Goal: Use online tool/utility: Utilize a website feature to perform a specific function

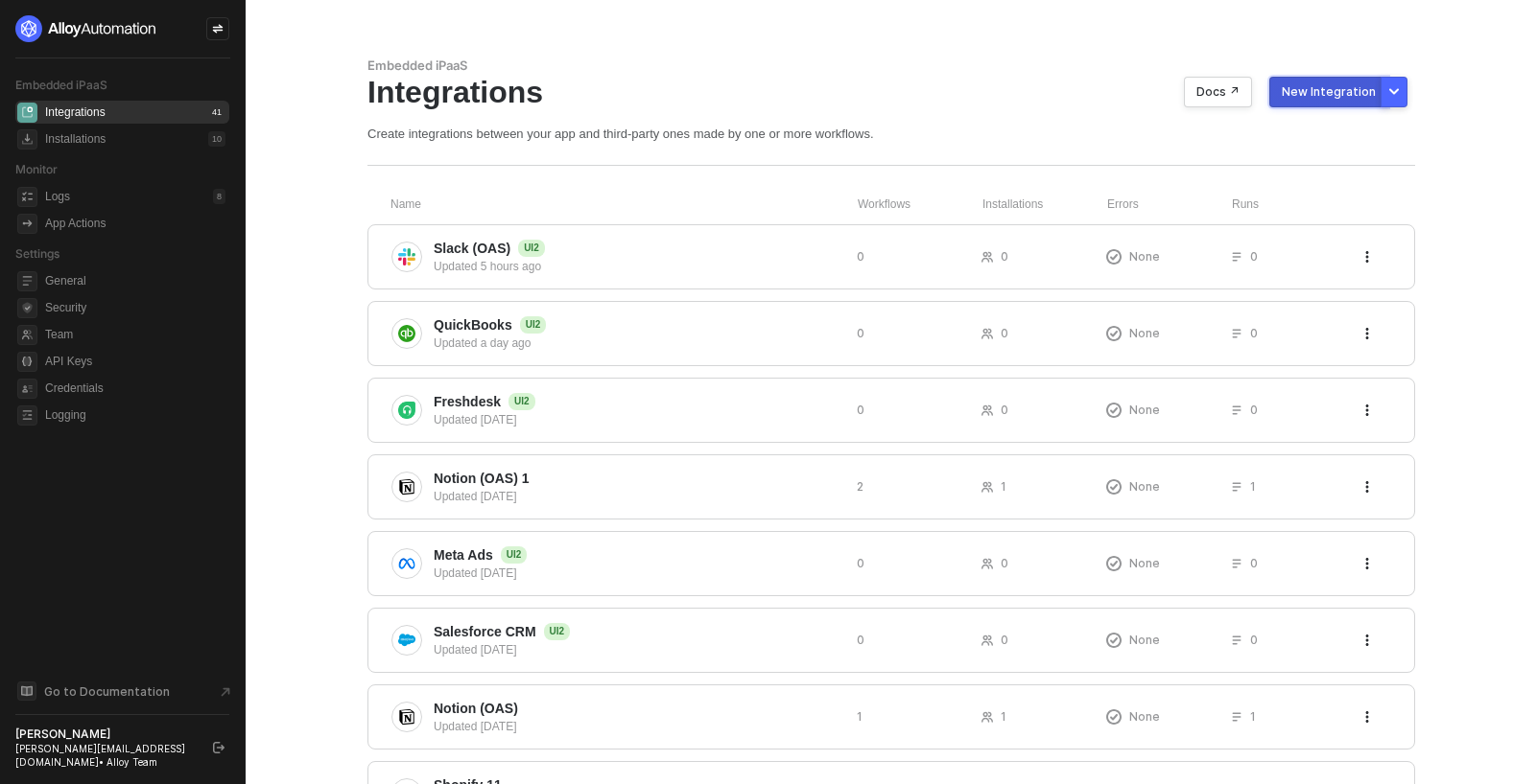
click at [1323, 83] on button "New Integration" at bounding box center [1329, 91] width 119 height 31
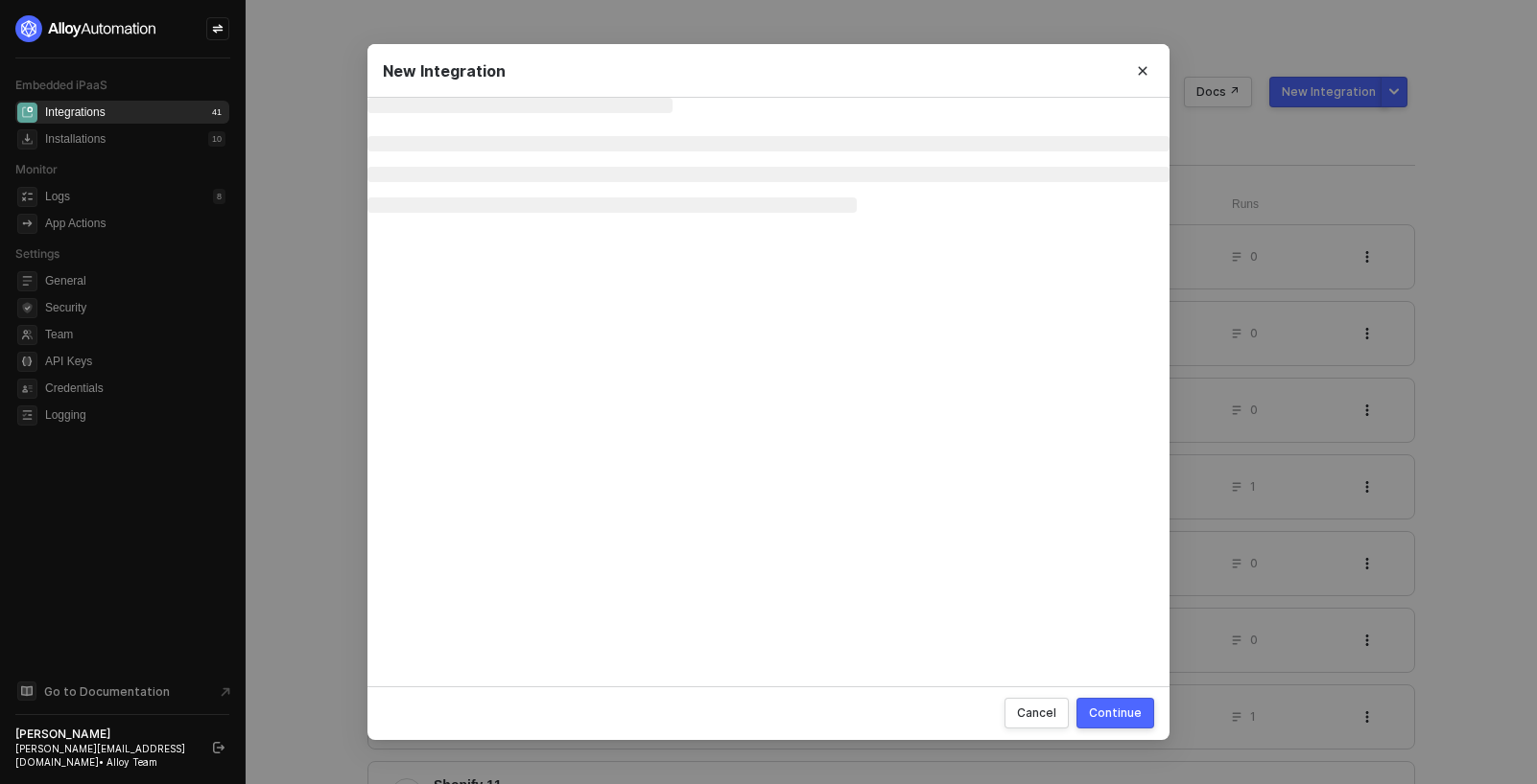
click at [1407, 92] on div "New Integration Cancel Continue" at bounding box center [768, 392] width 1537 height 784
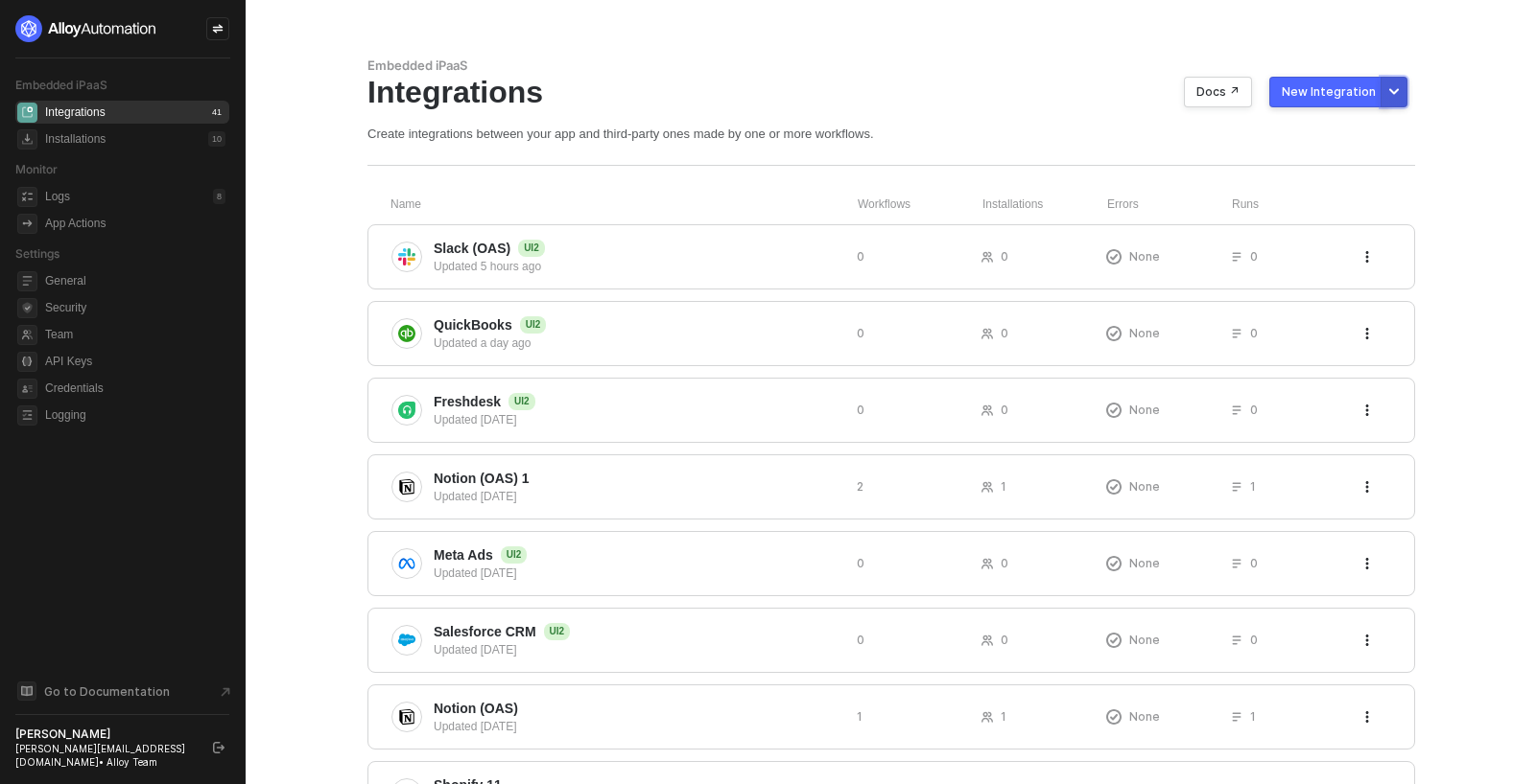
click at [1398, 92] on button "More new integration options" at bounding box center [1393, 91] width 27 height 31
click at [1364, 122] on li "Build with UI2 New" at bounding box center [1300, 136] width 203 height 40
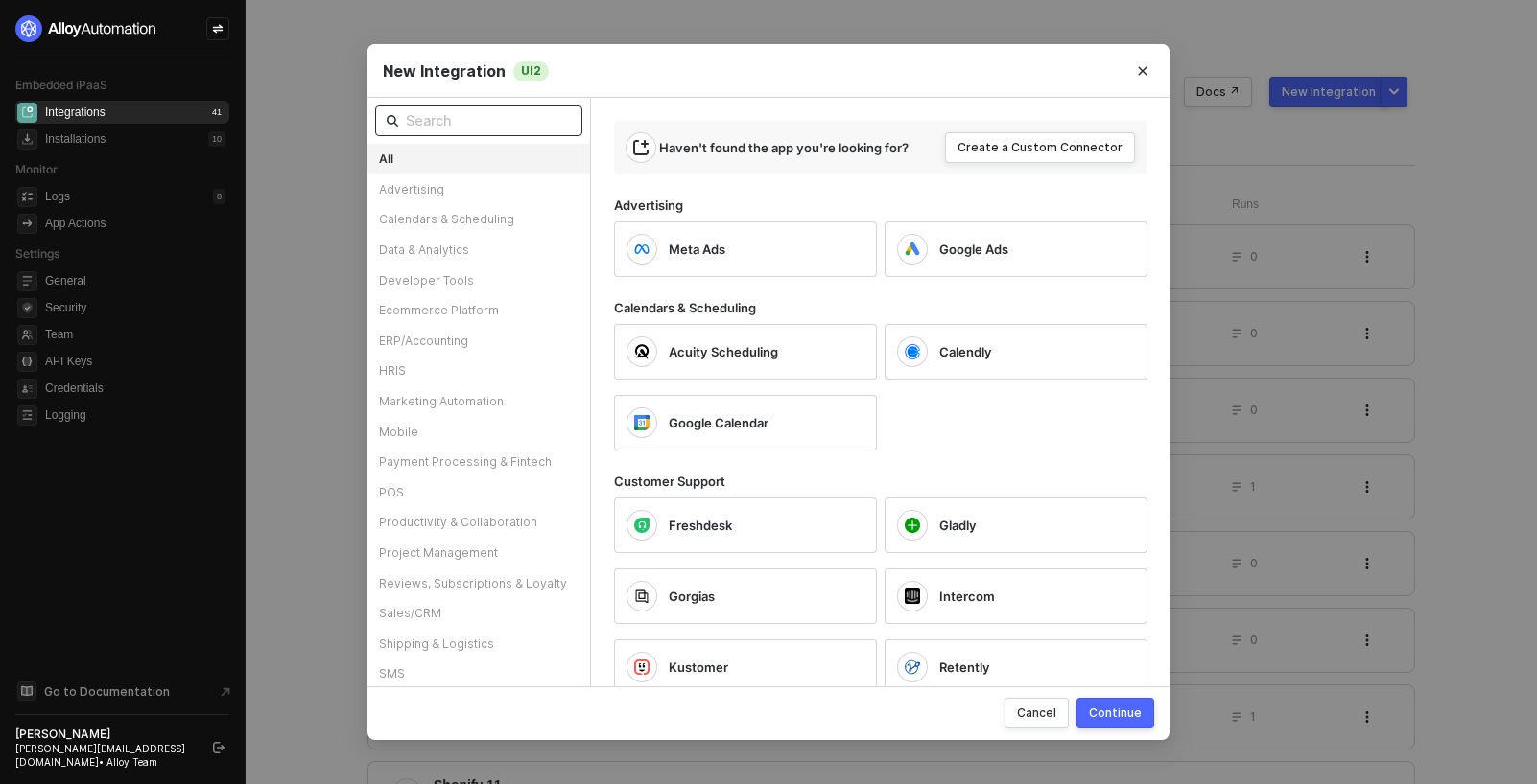
click at [516, 111] on input "text" at bounding box center [488, 120] width 165 height 21
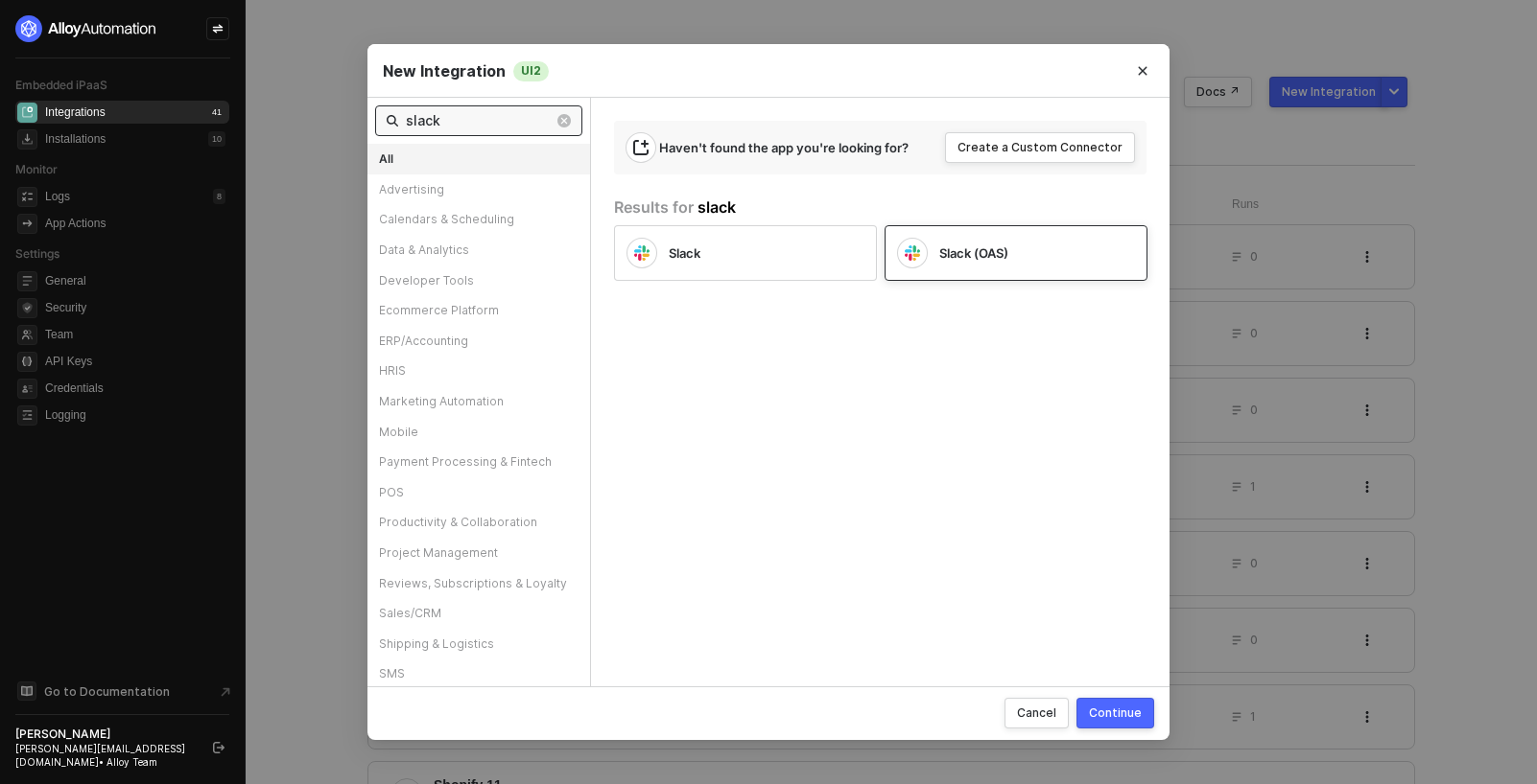
type input "slack"
click at [1064, 255] on div "Slack (OAS)" at bounding box center [1021, 252] width 165 height 17
click at [1105, 700] on button "Continue" at bounding box center [1115, 713] width 77 height 31
